Goal: Task Accomplishment & Management: Use online tool/utility

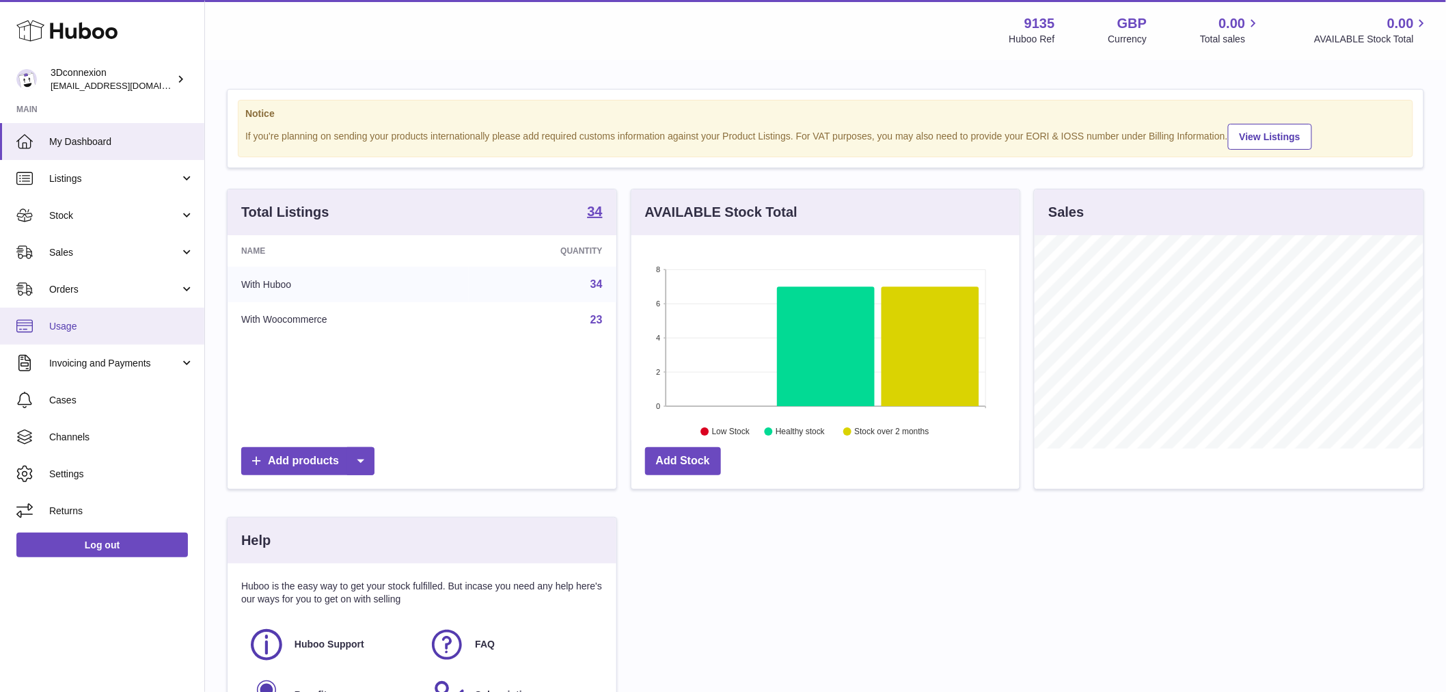
scroll to position [213, 388]
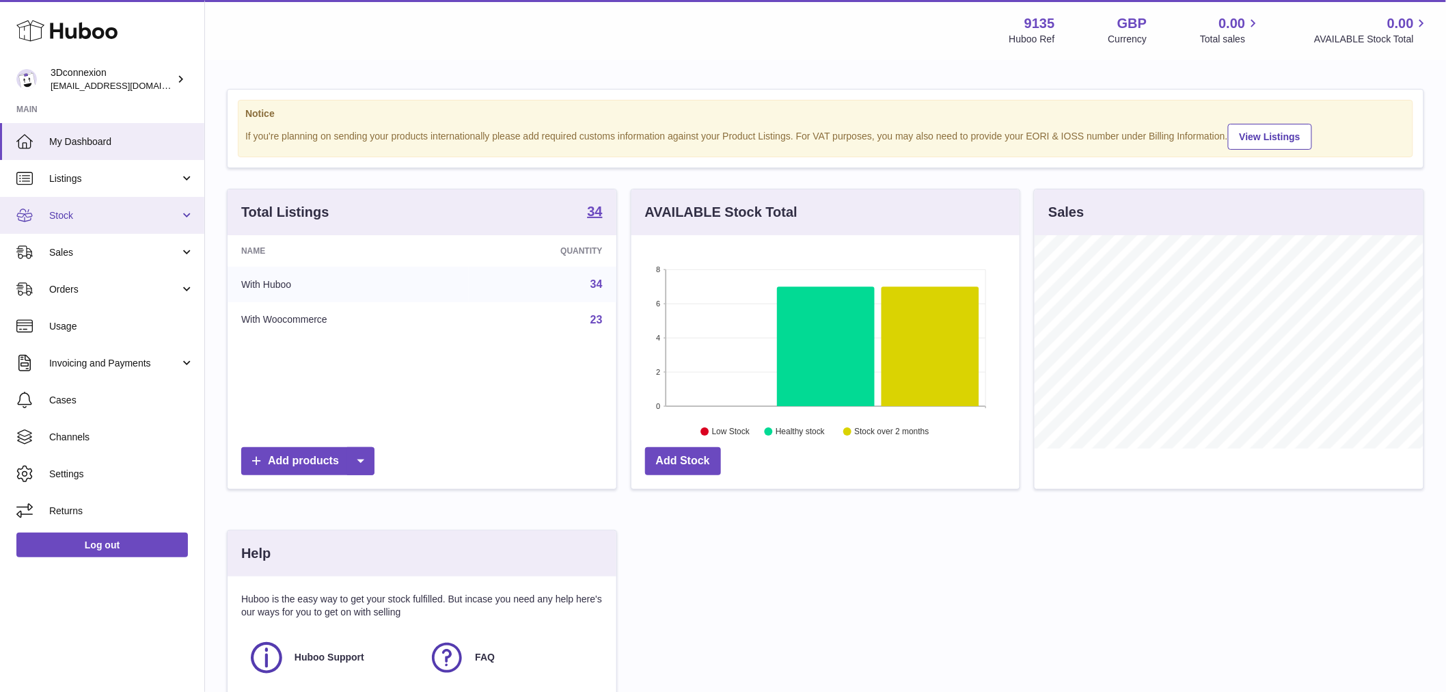
click at [90, 214] on span "Stock" at bounding box center [114, 215] width 131 height 13
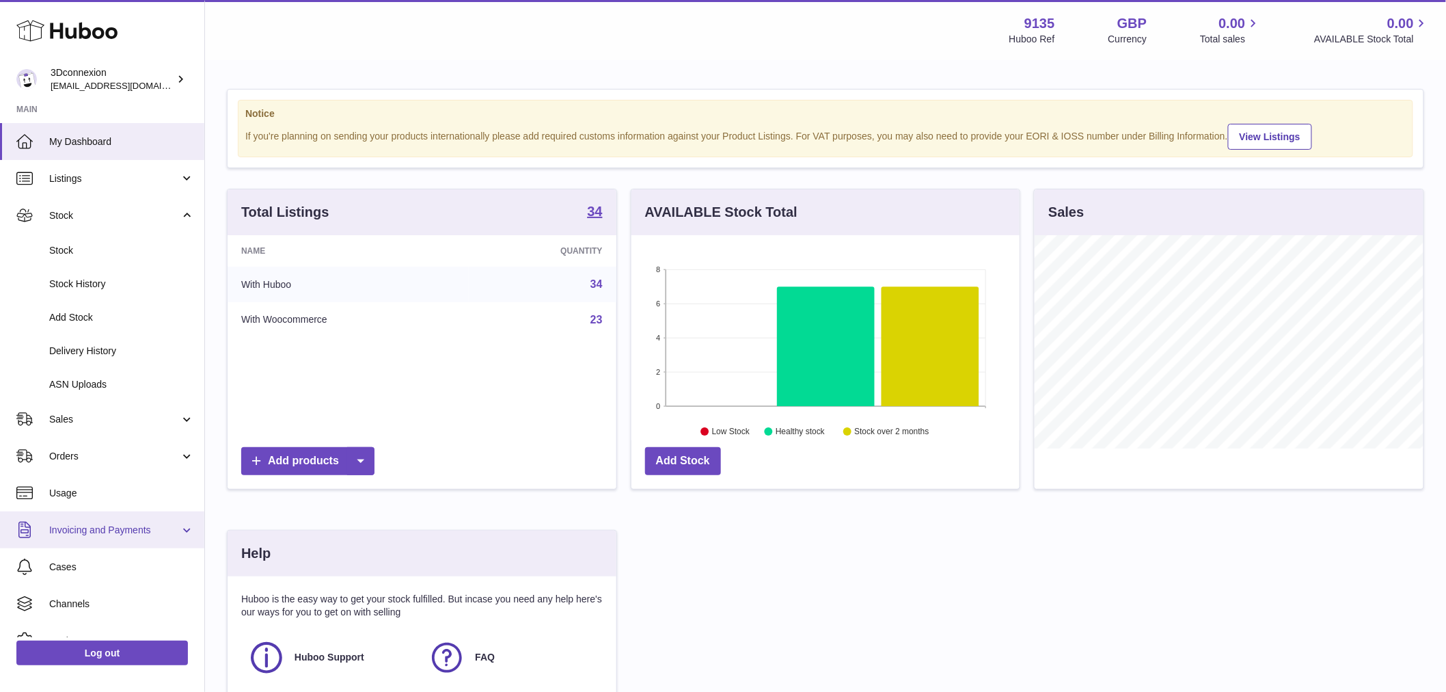
click at [110, 522] on link "Invoicing and Payments" at bounding box center [102, 529] width 204 height 37
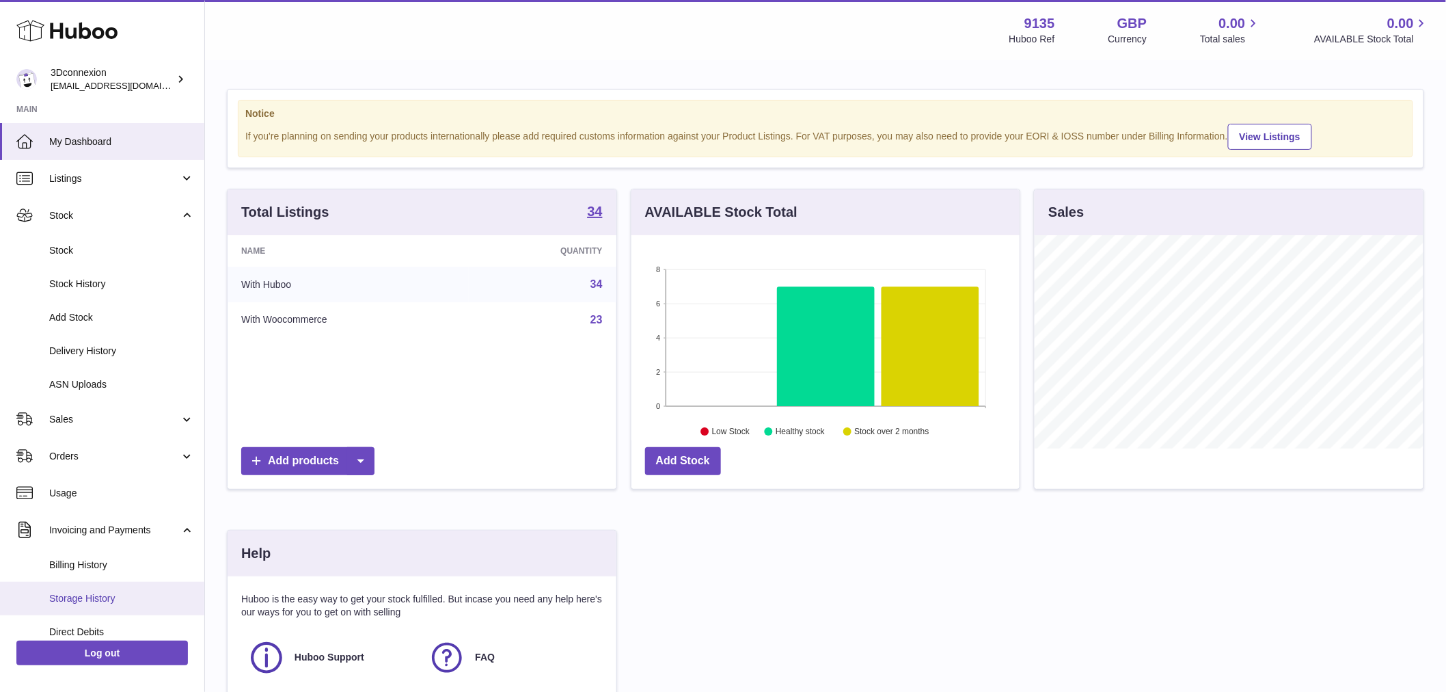
click at [111, 593] on span "Storage History" at bounding box center [121, 598] width 145 height 13
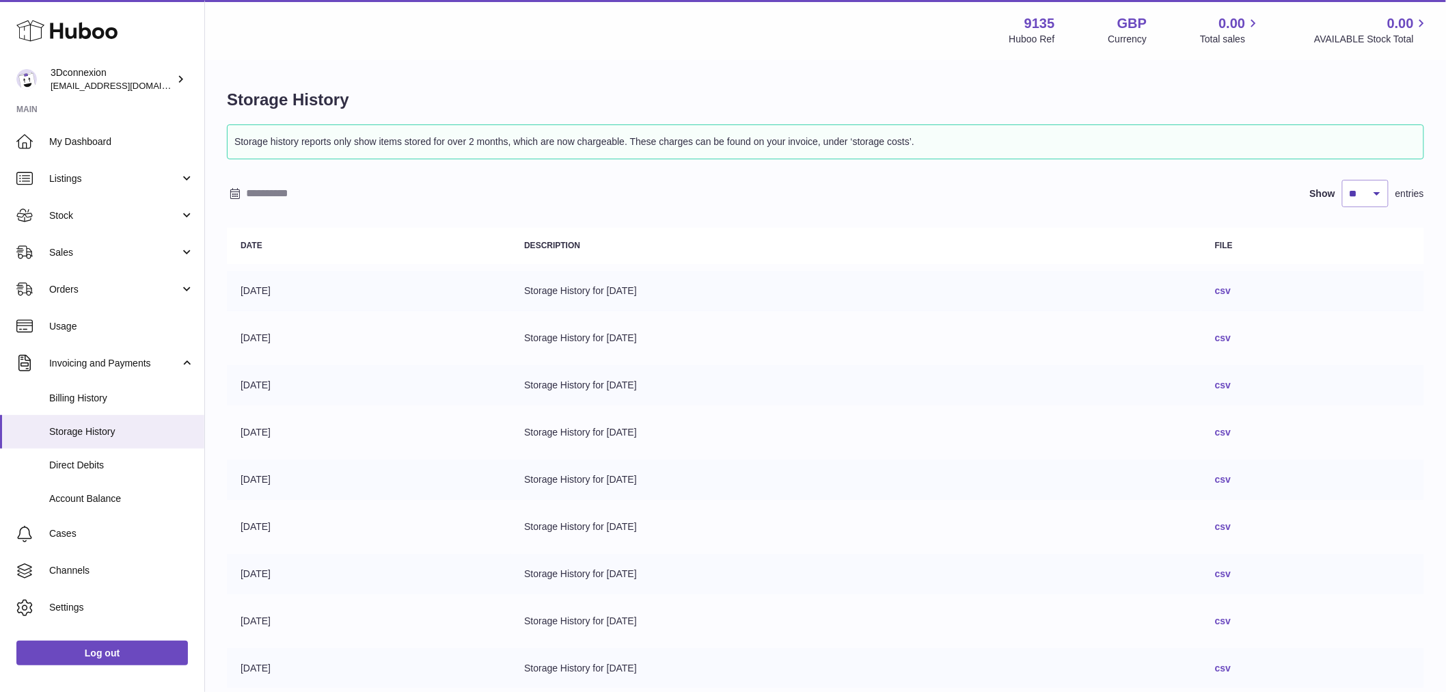
click at [1231, 288] on link "csv" at bounding box center [1223, 290] width 16 height 11
click at [848, 49] on div "Menu Huboo 9135 Huboo Ref GBP Currency 0.00 Total sales 0.00 AVAILABLE Stock To…" at bounding box center [825, 30] width 1241 height 60
